Goal: Check status: Check status

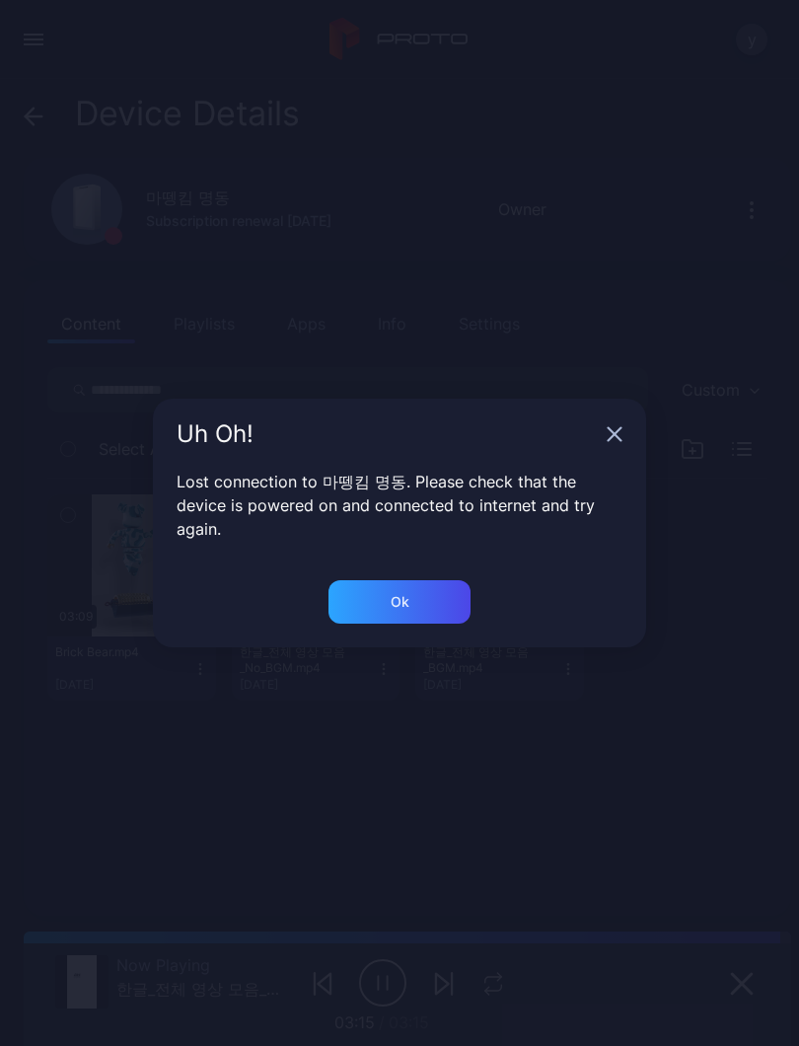
click at [426, 580] on div "Ok" at bounding box center [400, 601] width 142 height 43
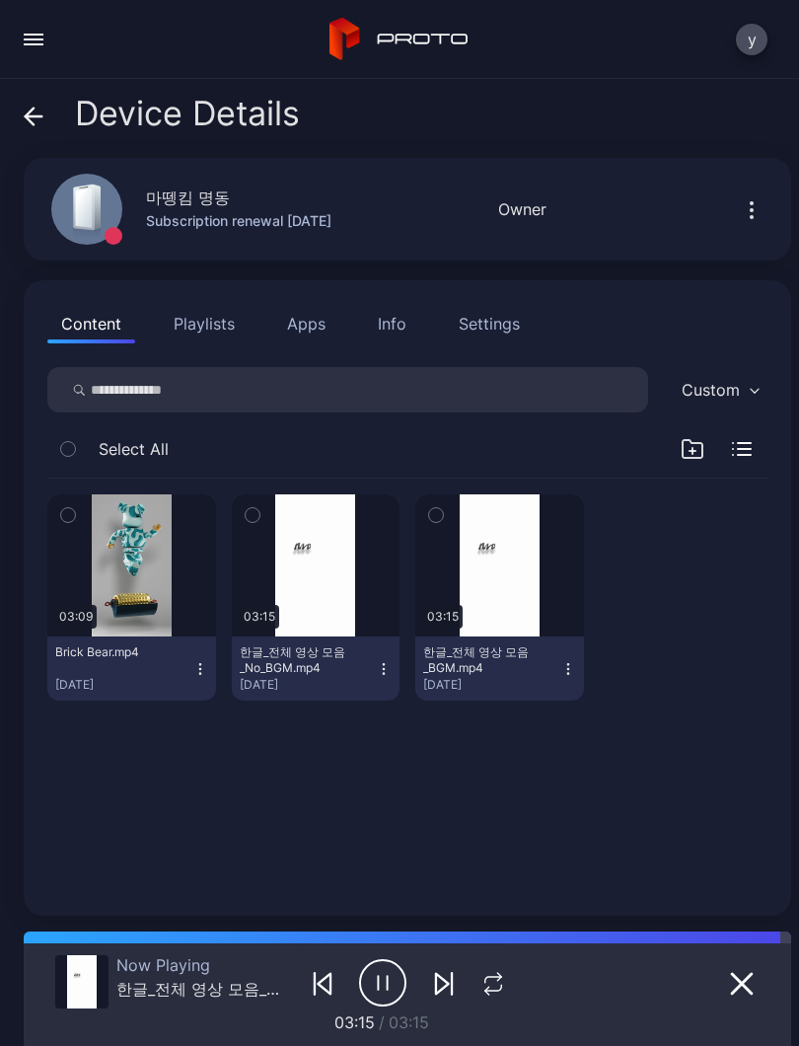
click at [340, 582] on button "button" at bounding box center [316, 565] width 169 height 142
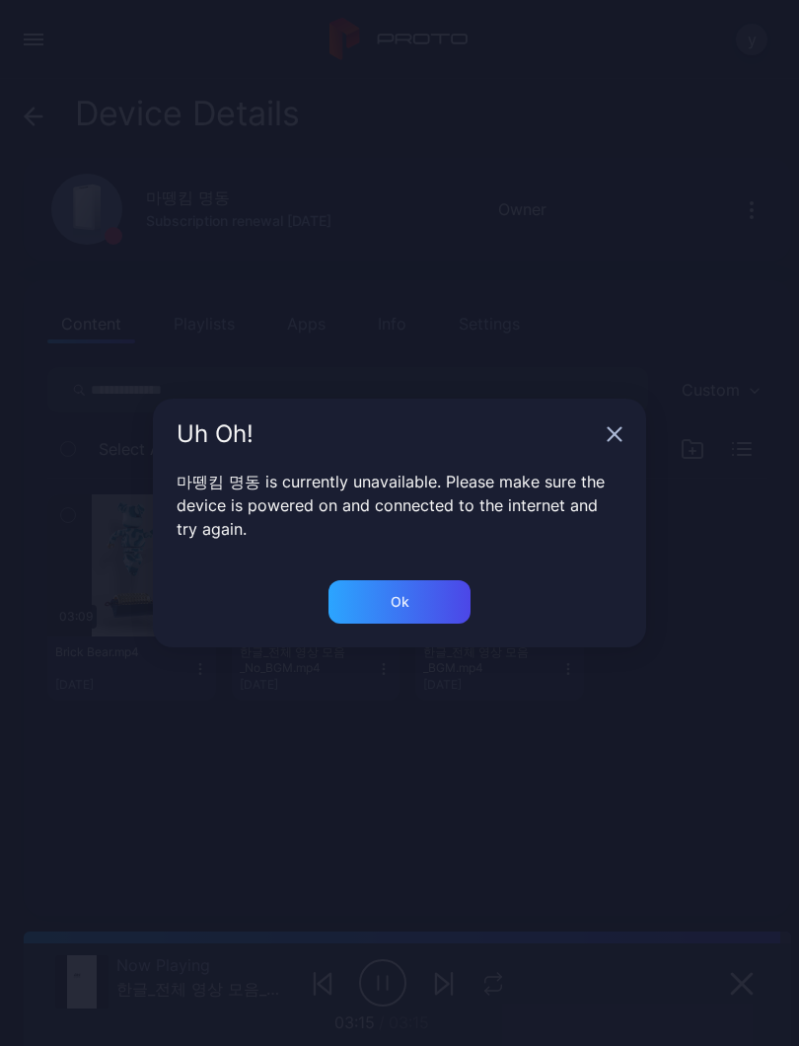
click at [430, 601] on div "Ok" at bounding box center [400, 601] width 142 height 43
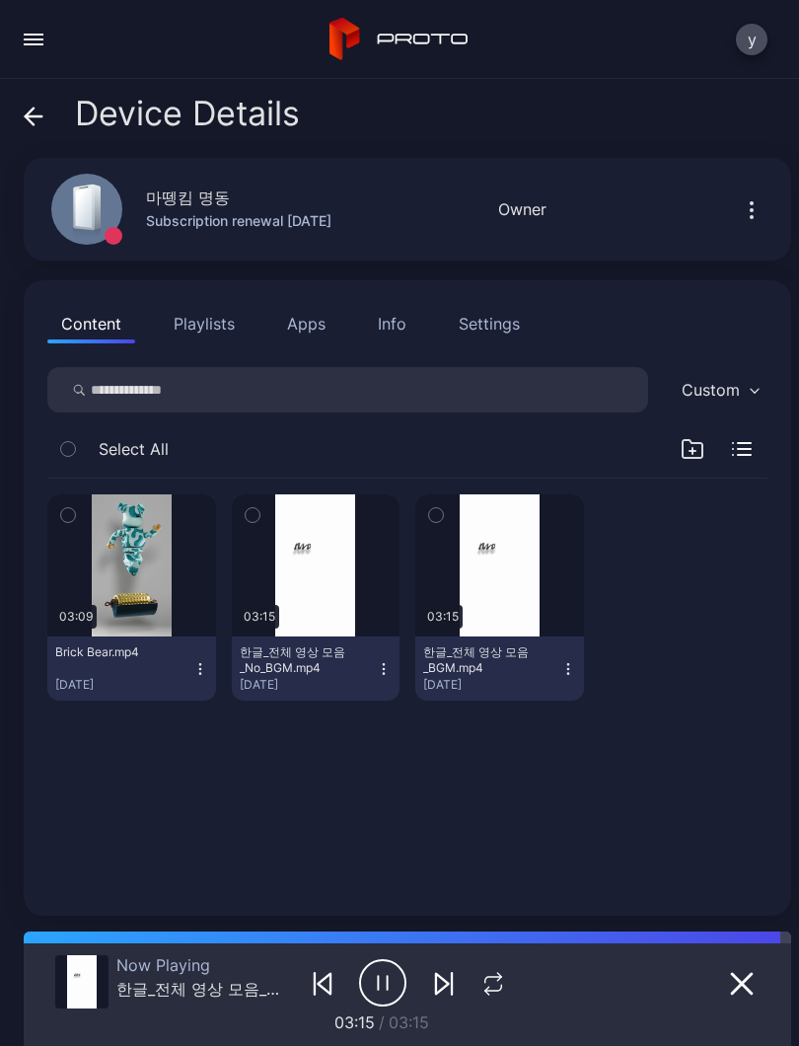
click at [27, 122] on icon at bounding box center [34, 117] width 20 height 20
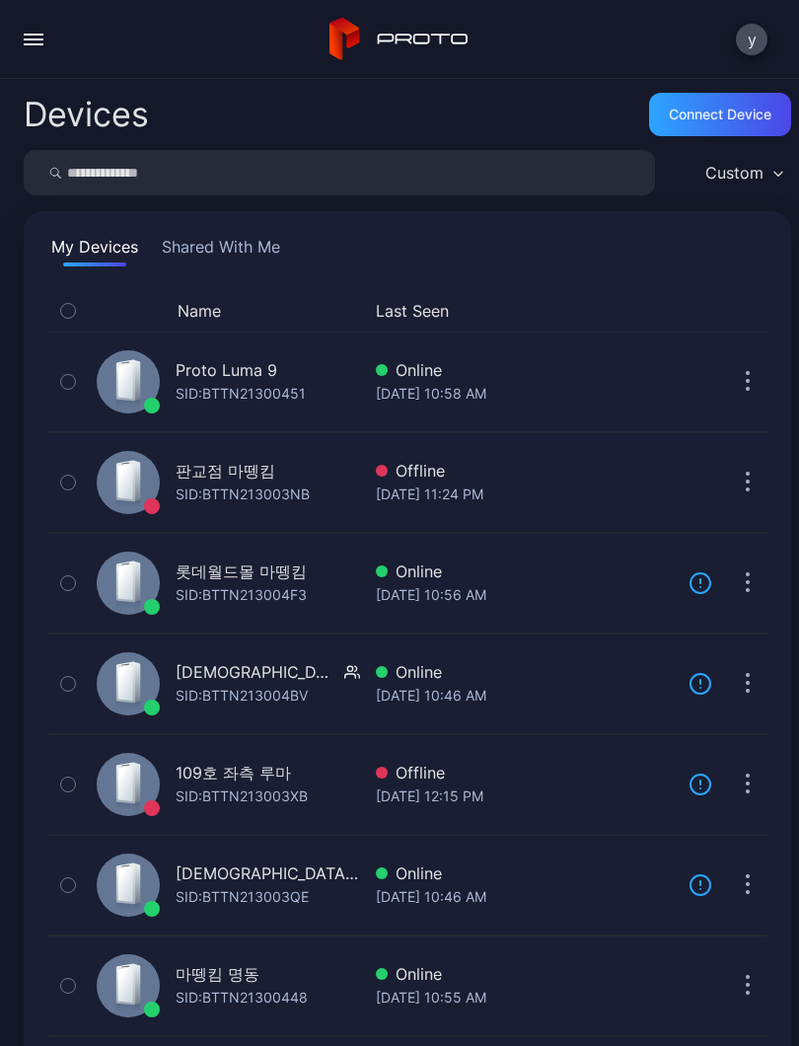
scroll to position [144, 0]
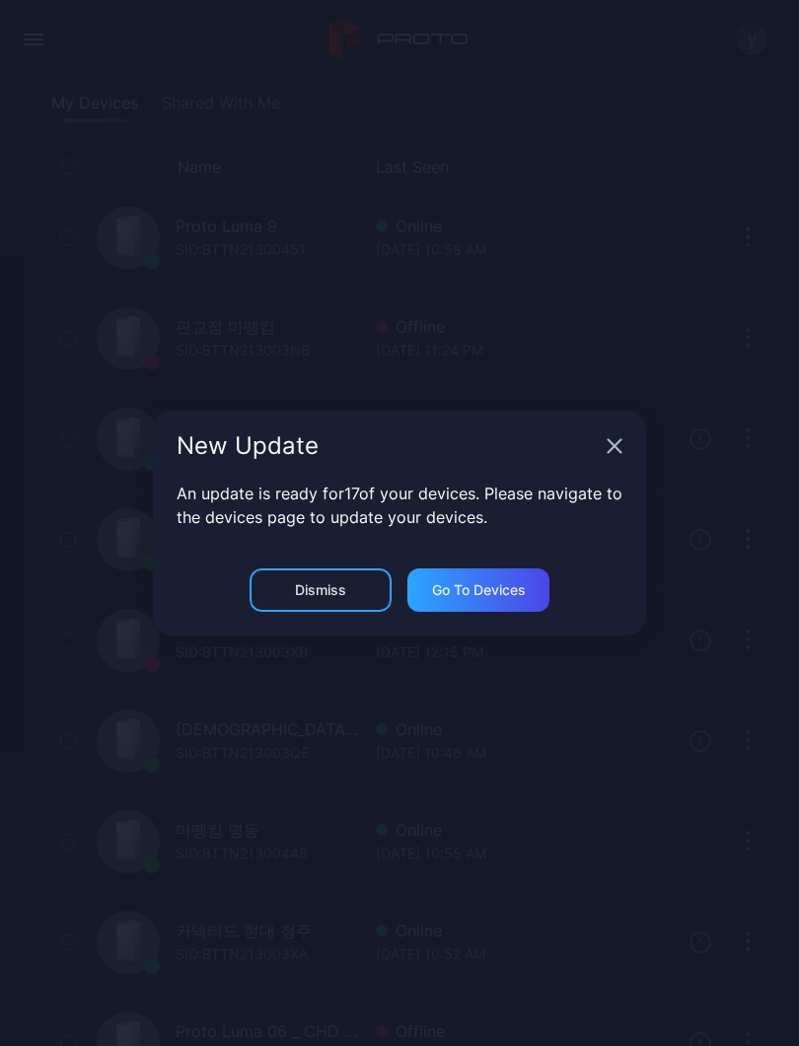
click at [621, 450] on icon "button" at bounding box center [615, 446] width 16 height 16
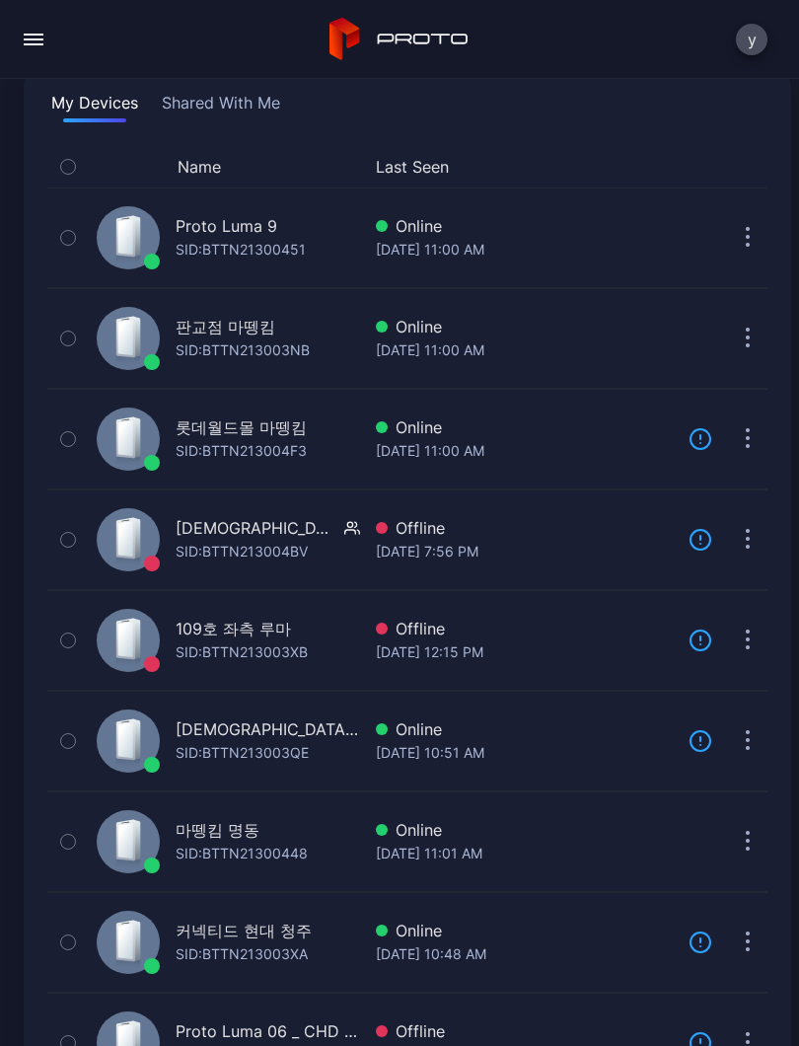
click at [433, 849] on div "[DATE] 11:01 AM" at bounding box center [524, 854] width 297 height 24
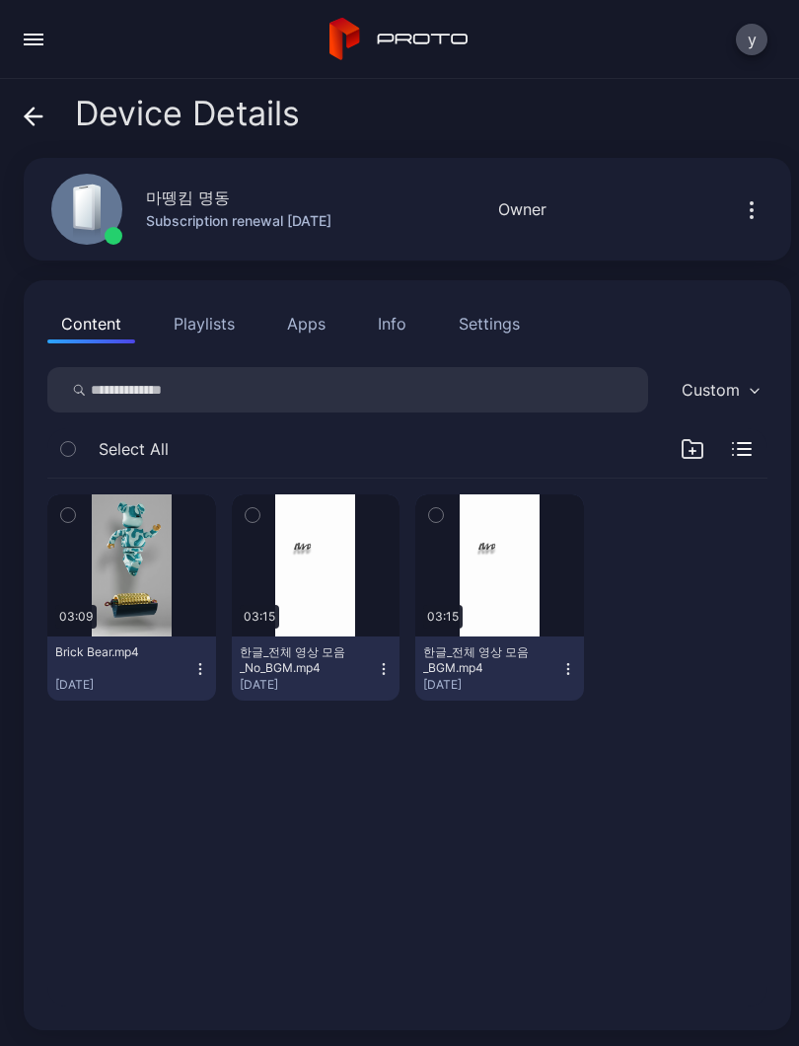
click at [0, 0] on div "button" at bounding box center [0, 0] width 0 height 0
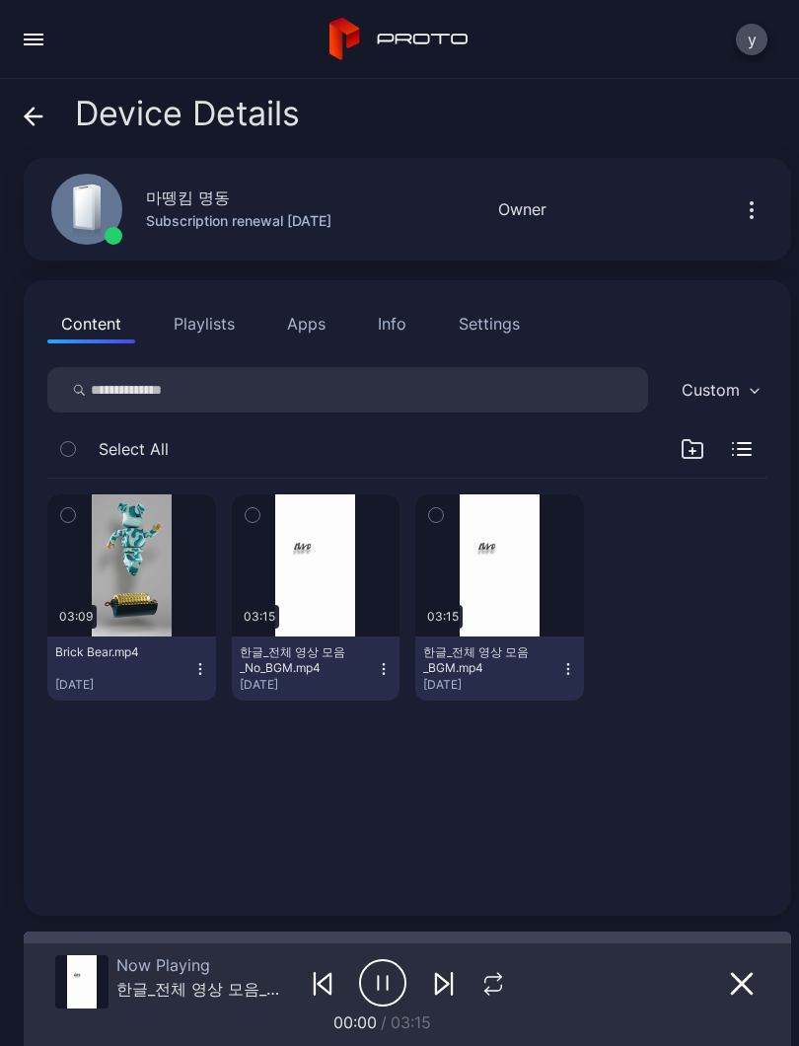
click at [0, 0] on div "button" at bounding box center [0, 0] width 0 height 0
click at [486, 990] on icon "button" at bounding box center [487, 991] width 4 height 8
click at [498, 977] on icon "button" at bounding box center [494, 977] width 11 height 0
click at [501, 984] on icon "button" at bounding box center [493, 984] width 33 height 24
